Goal: Obtain resource: Download file/media

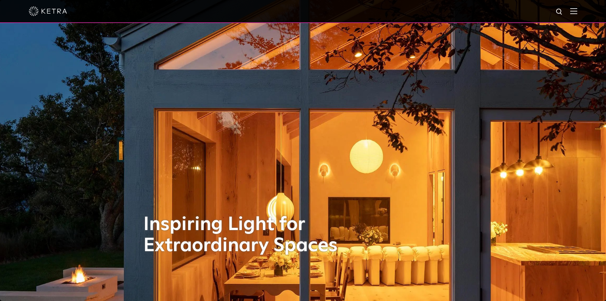
click at [583, 14] on div at bounding box center [303, 11] width 606 height 23
click at [577, 14] on img at bounding box center [573, 11] width 7 height 6
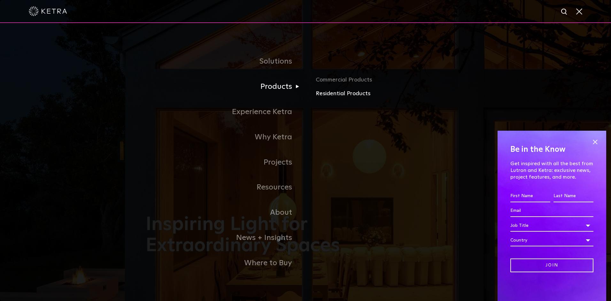
click at [329, 95] on link "Residential Products" at bounding box center [391, 93] width 150 height 9
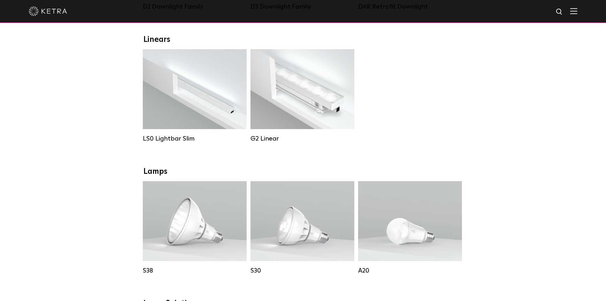
scroll to position [96, 0]
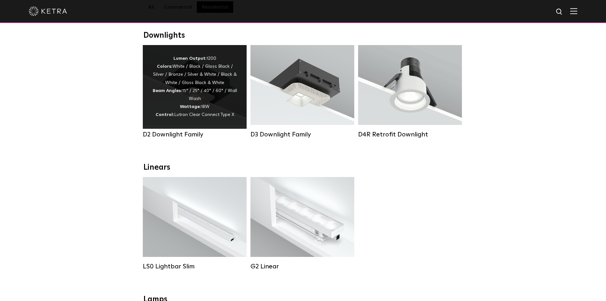
click at [205, 101] on div "Lumen Output: 1200 Colors: White / Black / Gloss Black / Silver / Bronze / Silv…" at bounding box center [194, 87] width 85 height 65
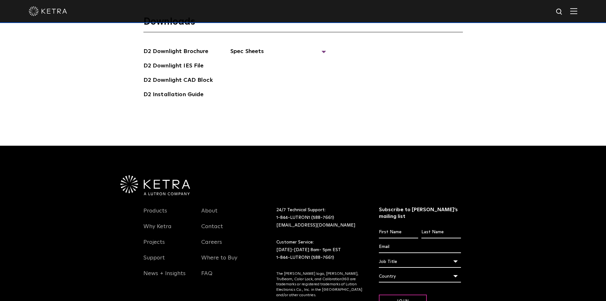
scroll to position [1876, 0]
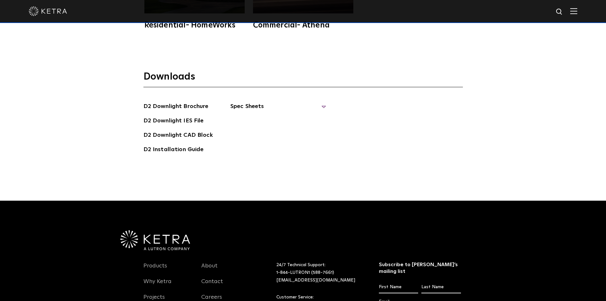
click at [319, 102] on span "Spec Sheets" at bounding box center [278, 109] width 96 height 14
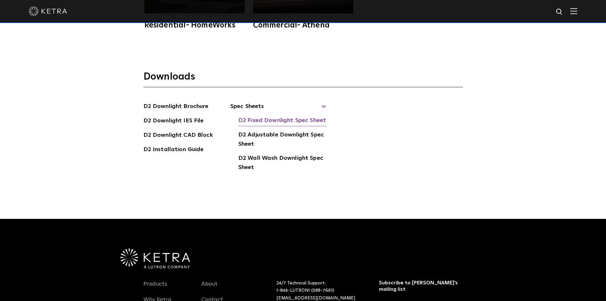
click at [267, 116] on link "D2 Fixed Downlight Spec Sheet" at bounding box center [282, 121] width 88 height 10
